Goal: Information Seeking & Learning: Check status

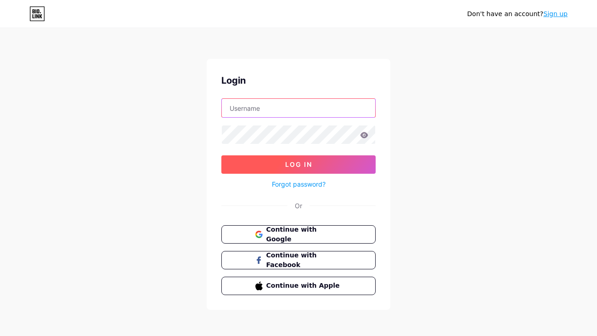
type input "[EMAIL_ADDRESS][DOMAIN_NAME]"
click at [335, 164] on button "Log In" at bounding box center [298, 164] width 154 height 18
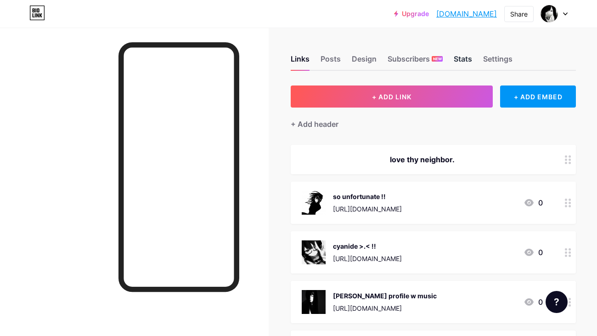
click at [462, 63] on div "Stats" at bounding box center [463, 61] width 18 height 17
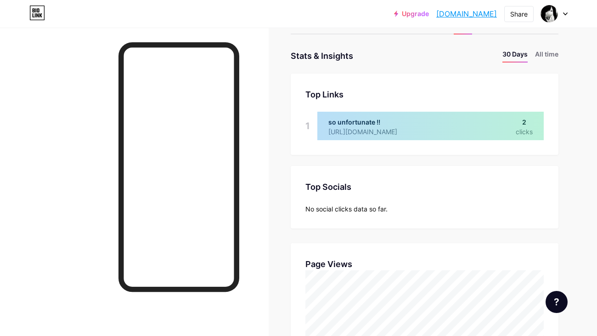
scroll to position [7, 0]
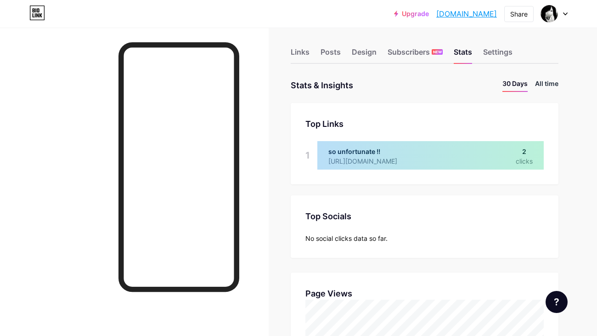
click at [556, 84] on li "All time" at bounding box center [546, 85] width 23 height 13
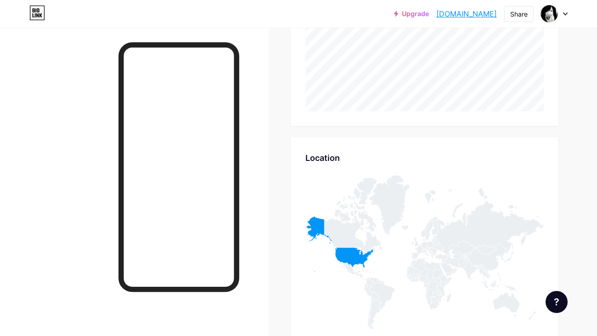
scroll to position [285, 0]
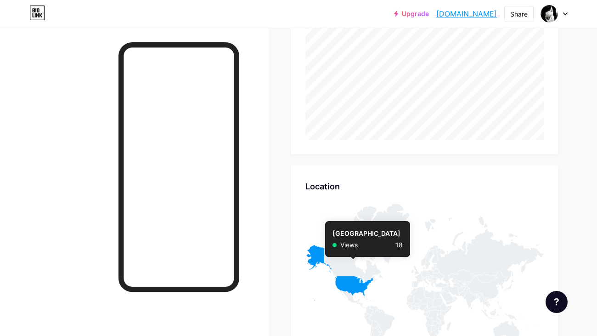
click at [345, 278] on icon at bounding box center [339, 273] width 68 height 56
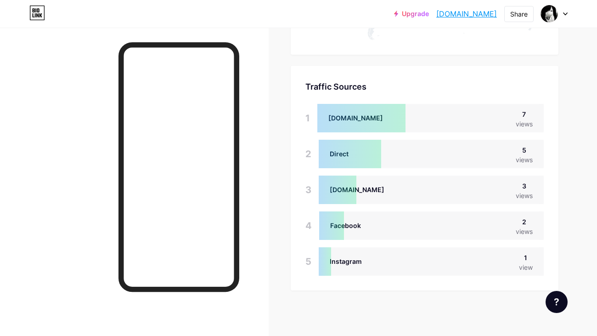
scroll to position [0, 0]
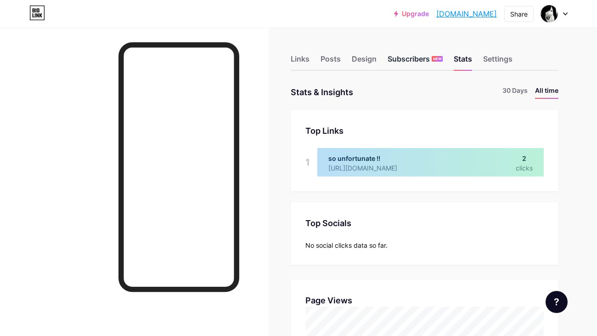
click at [394, 62] on div "Subscribers NEW" at bounding box center [415, 61] width 55 height 17
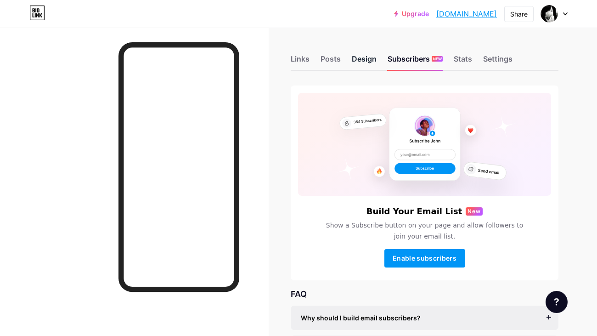
click at [372, 62] on div "Design" at bounding box center [364, 61] width 25 height 17
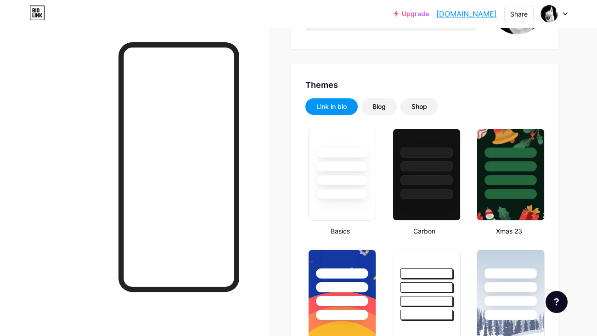
type input "#000000"
type input "#bebaf2"
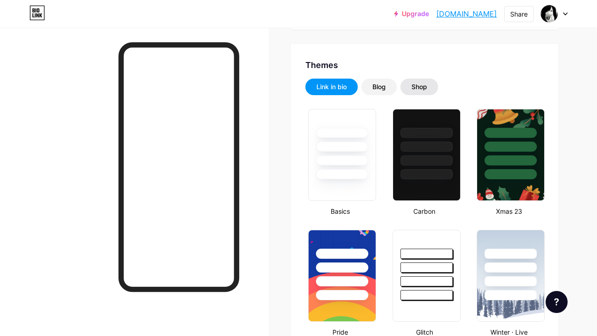
click at [417, 82] on div "Shop" at bounding box center [420, 86] width 16 height 9
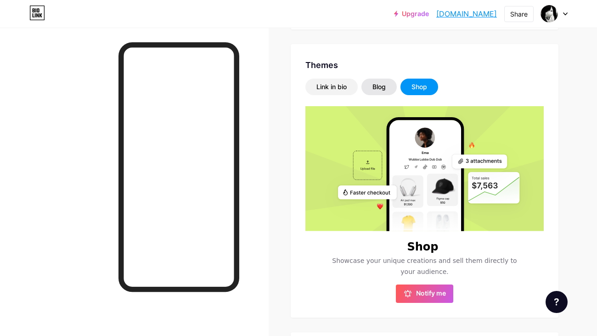
click at [379, 86] on div "Blog" at bounding box center [379, 86] width 13 height 9
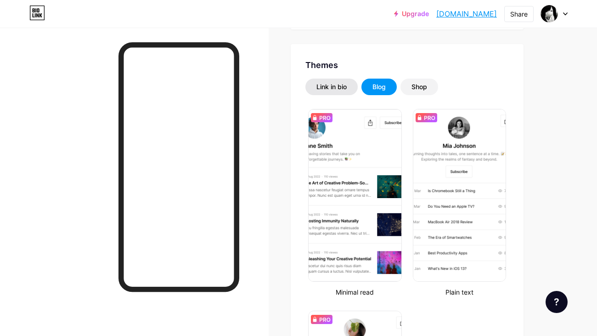
click at [337, 82] on div "Link in bio" at bounding box center [332, 86] width 30 height 9
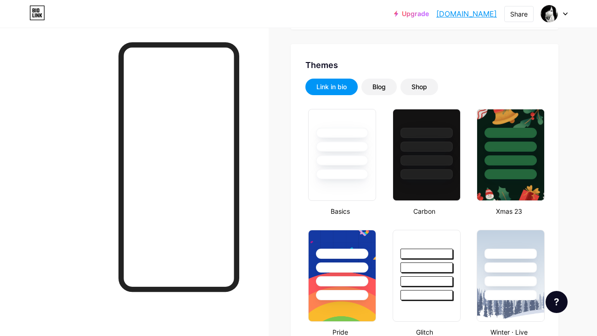
scroll to position [0, 0]
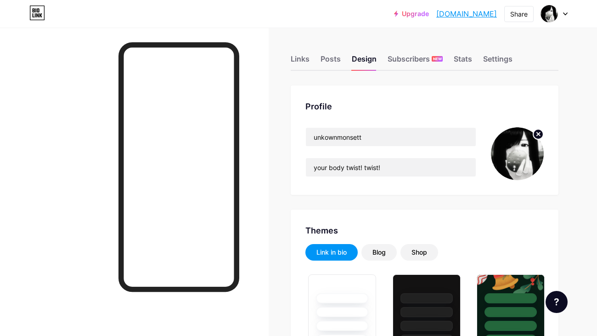
type input "#000000"
type input "#bebaf2"
click at [486, 60] on div "Settings" at bounding box center [497, 61] width 29 height 17
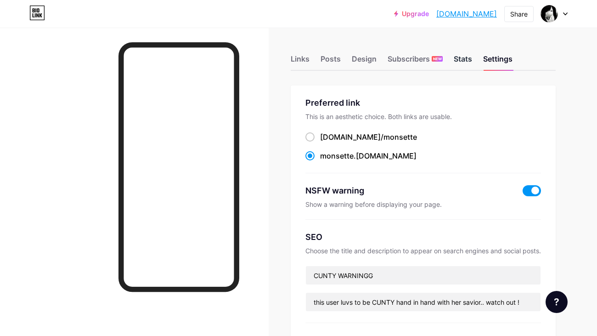
click at [472, 57] on div "Stats" at bounding box center [463, 61] width 18 height 17
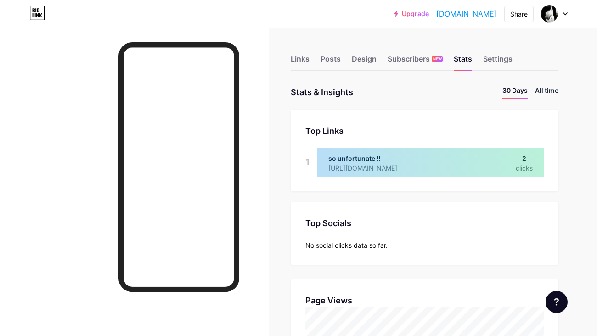
click at [553, 90] on li "All time" at bounding box center [546, 91] width 23 height 13
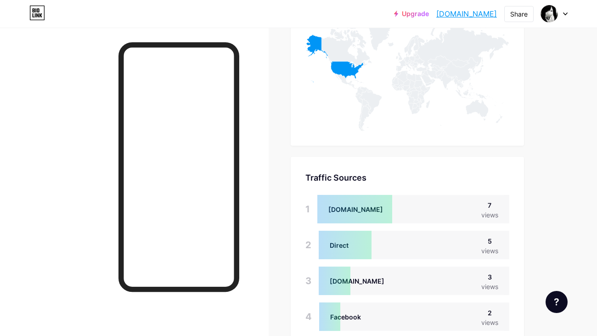
scroll to position [482, 0]
